Goal: Task Accomplishment & Management: Use online tool/utility

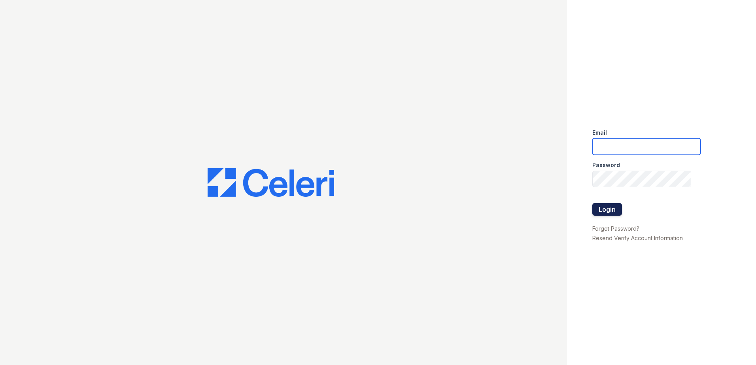
type input "[EMAIL_ADDRESS][DOMAIN_NAME]"
click at [607, 207] on button "Login" at bounding box center [607, 209] width 30 height 13
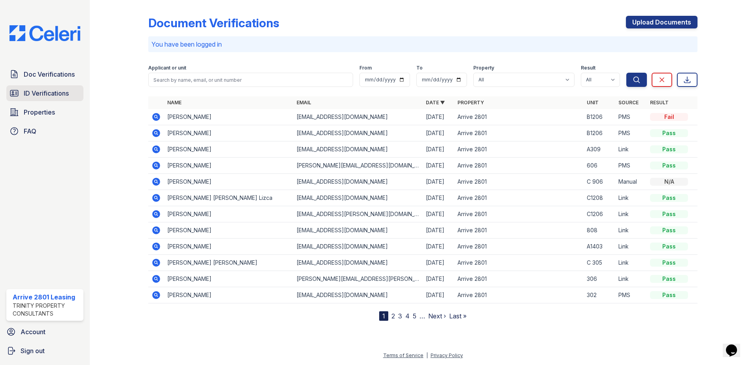
click at [53, 94] on span "ID Verifications" at bounding box center [46, 93] width 45 height 9
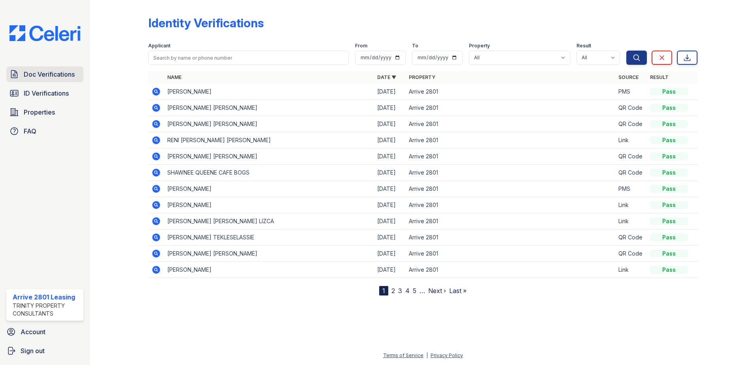
click at [58, 80] on link "Doc Verifications" at bounding box center [44, 74] width 77 height 16
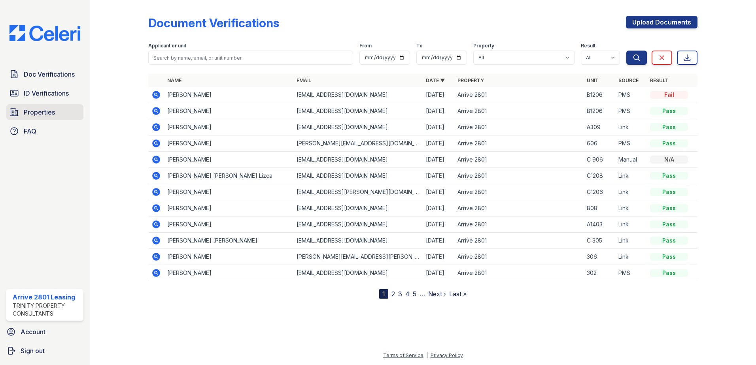
click at [61, 113] on link "Properties" at bounding box center [44, 112] width 77 height 16
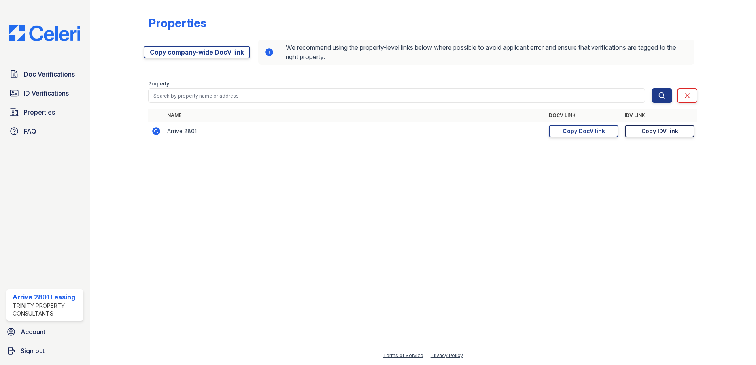
click at [669, 130] on div "Copy IDV link" at bounding box center [659, 131] width 37 height 8
click at [602, 131] on div "Copy DocV link" at bounding box center [583, 131] width 42 height 8
click at [588, 128] on link "Copied!" at bounding box center [584, 131] width 70 height 13
